Goal: Task Accomplishment & Management: Manage account settings

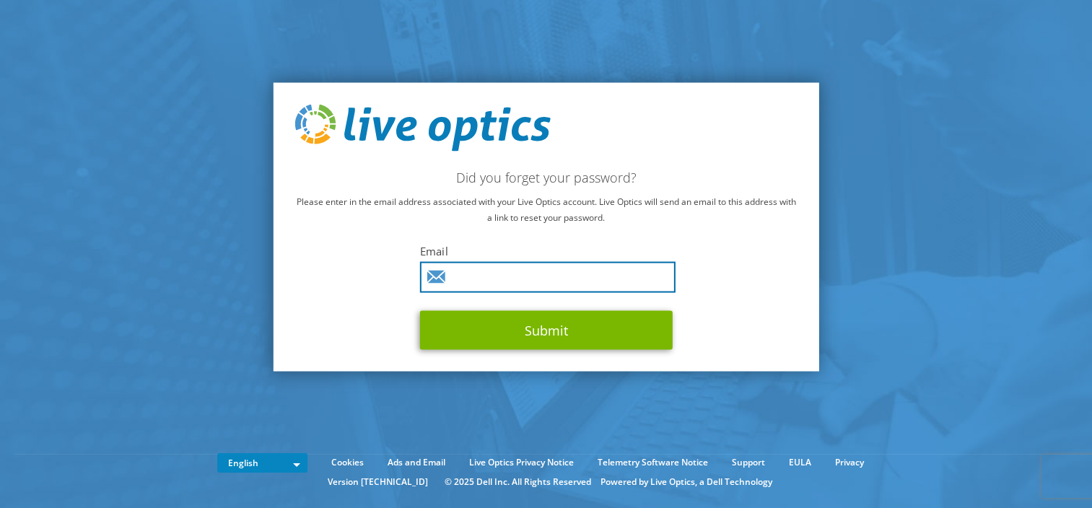
click at [508, 280] on input "text" at bounding box center [548, 277] width 256 height 31
type input "[PERSON_NAME][EMAIL_ADDRESS][PERSON_NAME][DOMAIN_NAME]"
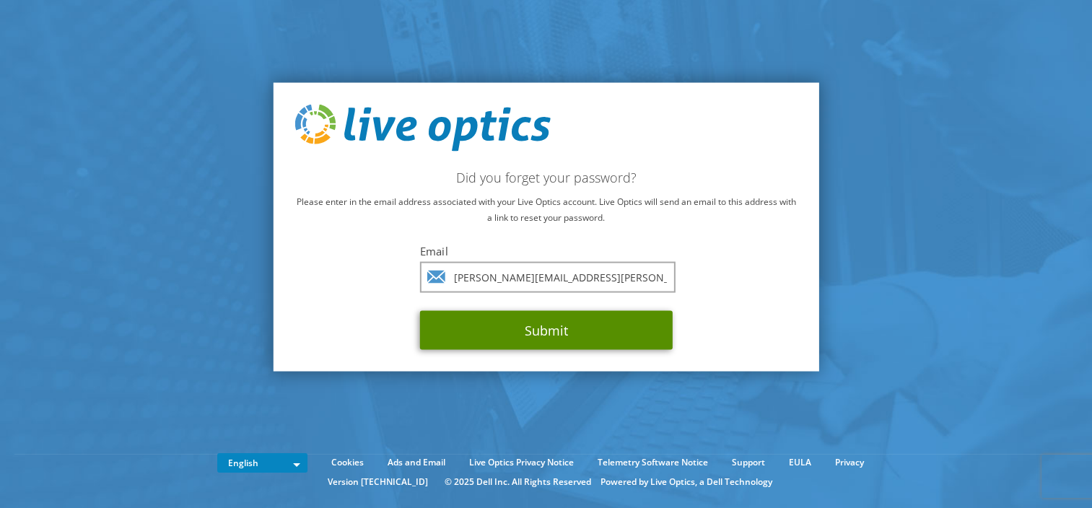
click at [581, 332] on button "Submit" at bounding box center [546, 330] width 253 height 39
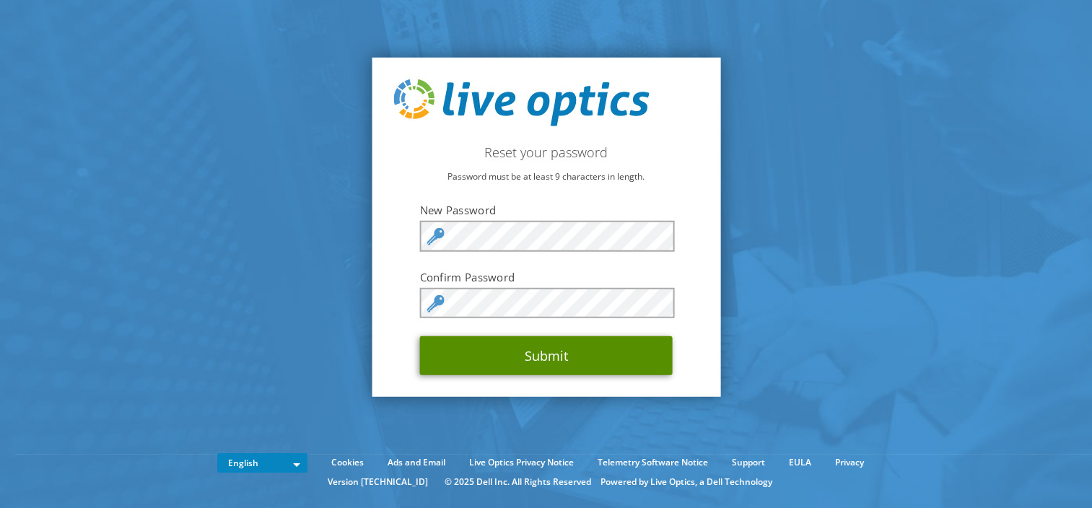
click at [561, 358] on button "Submit" at bounding box center [546, 355] width 253 height 39
